Goal: Task Accomplishment & Management: Manage account settings

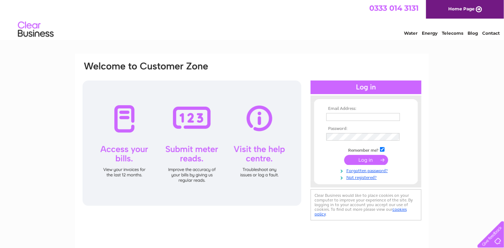
type input "[EMAIL_ADDRESS][DOMAIN_NAME]"
click at [361, 160] on input "submit" at bounding box center [367, 160] width 44 height 10
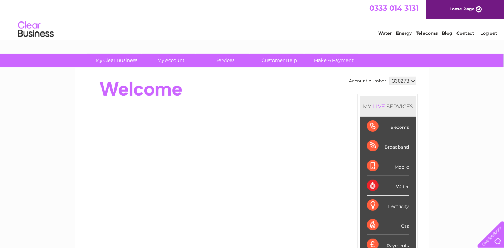
click at [411, 79] on select "330273" at bounding box center [403, 81] width 27 height 9
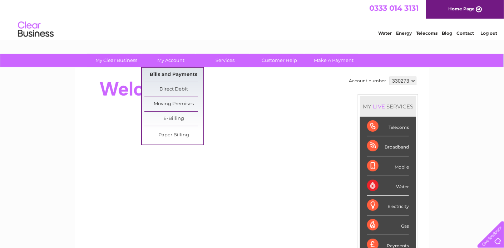
click at [172, 73] on link "Bills and Payments" at bounding box center [174, 75] width 59 height 14
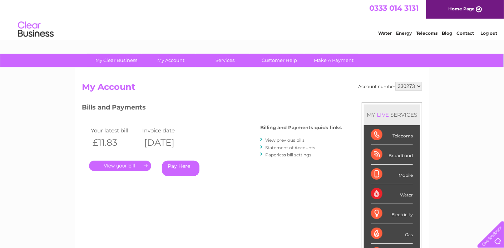
click at [125, 166] on link "." at bounding box center [120, 166] width 62 height 10
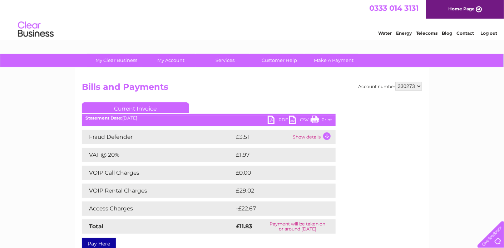
click at [275, 117] on link "PDF" at bounding box center [278, 121] width 21 height 10
